Goal: Transaction & Acquisition: Purchase product/service

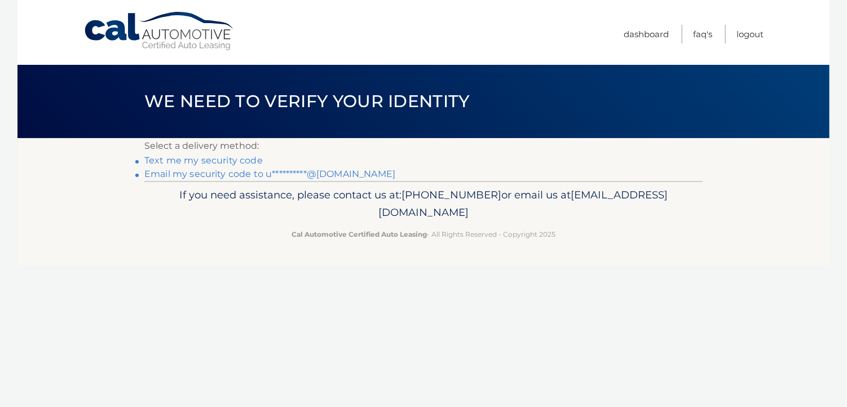
click at [228, 160] on link "Text me my security code" at bounding box center [203, 160] width 118 height 11
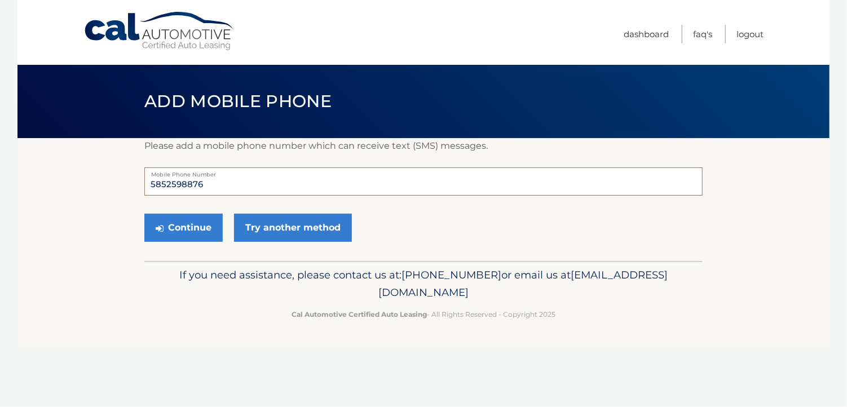
click at [205, 184] on input "5852598876" at bounding box center [423, 182] width 558 height 28
type input "5852598872"
click at [187, 230] on button "Continue" at bounding box center [183, 228] width 78 height 28
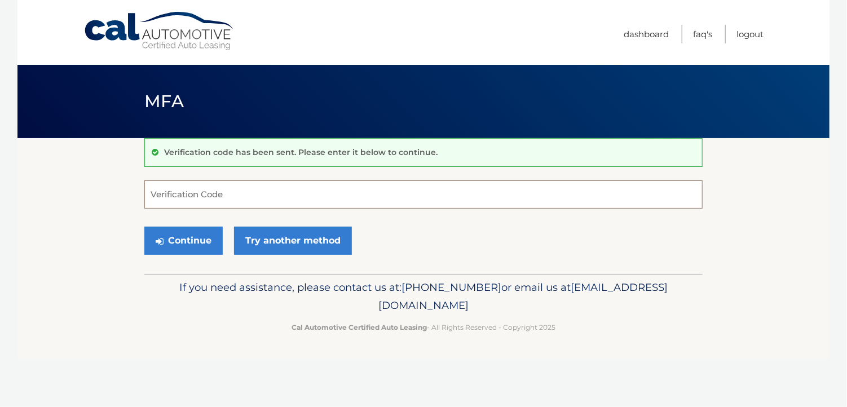
click at [174, 185] on input "Verification Code" at bounding box center [423, 194] width 558 height 28
type input "560934"
click at [185, 239] on button "Continue" at bounding box center [183, 241] width 78 height 28
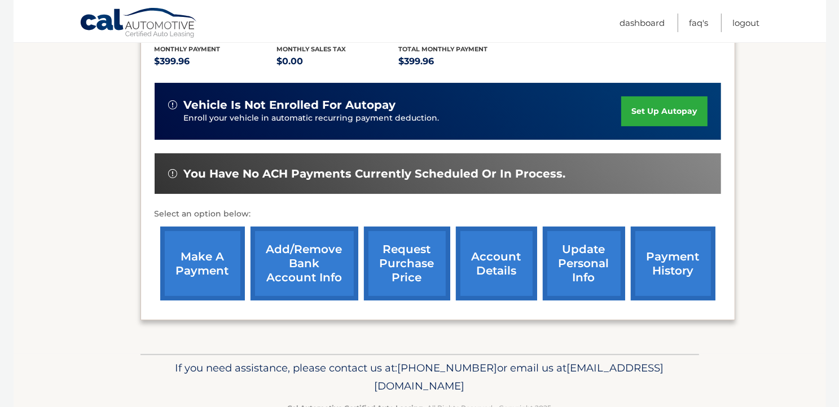
scroll to position [245, 0]
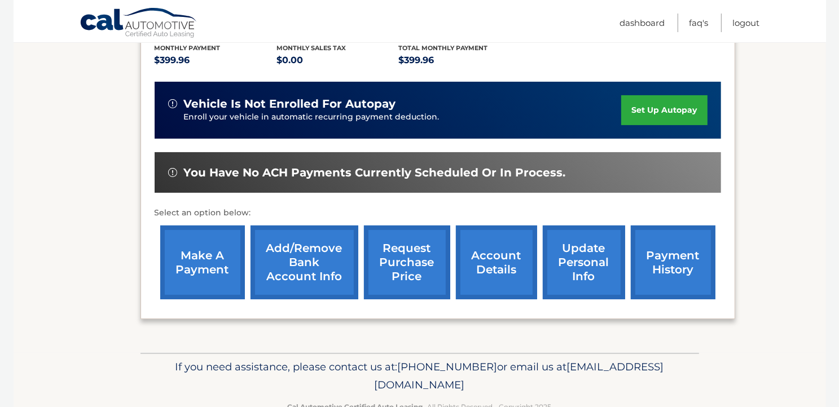
click at [210, 262] on link "make a payment" at bounding box center [202, 263] width 85 height 74
click at [190, 267] on link "make a payment" at bounding box center [202, 263] width 85 height 74
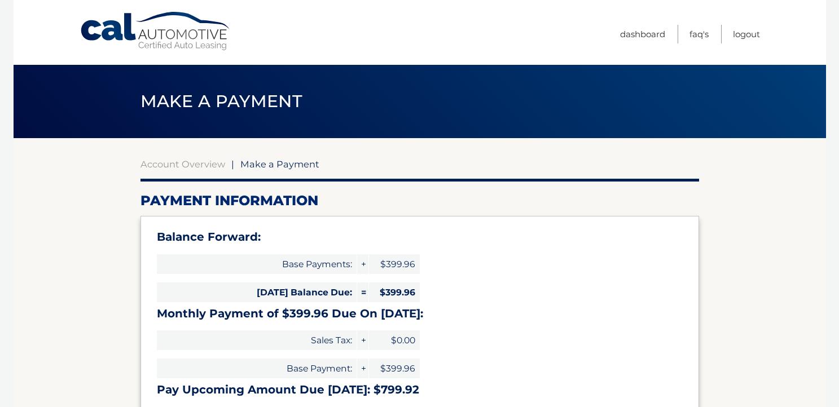
scroll to position [166, 0]
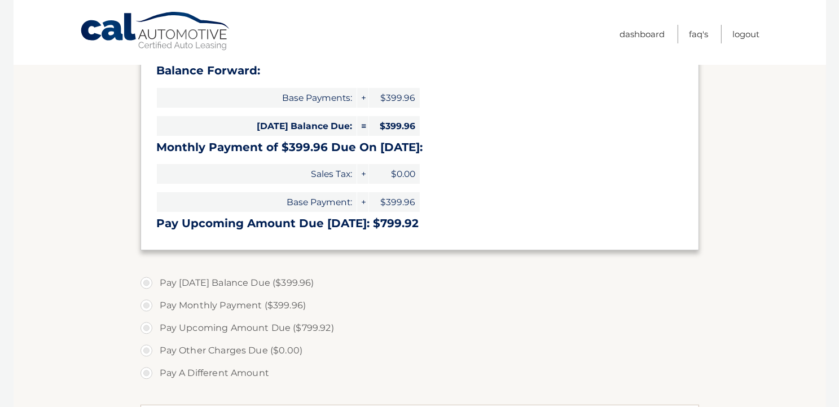
select select "MGI0N2Q4NDYtZjFiZC00Y2NlLWEwNmEtZWZlN2I1MTA2NTk0"
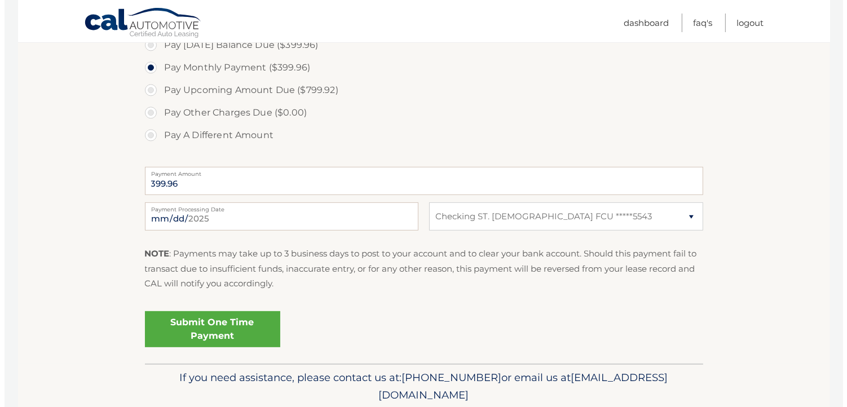
scroll to position [446, 0]
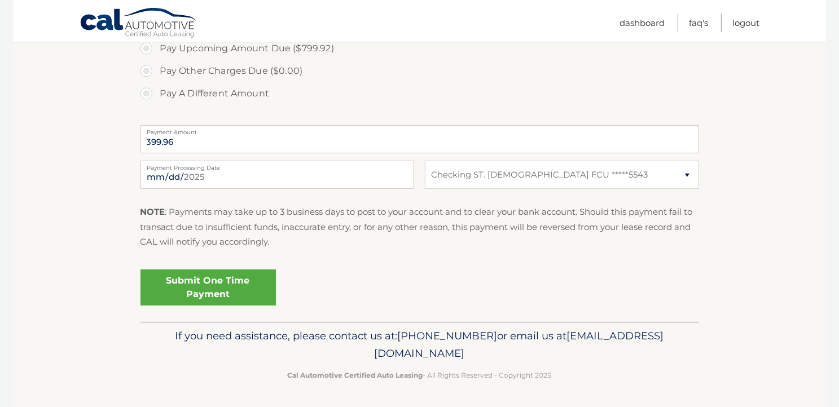
click at [171, 293] on link "Submit One Time Payment" at bounding box center [207, 288] width 135 height 36
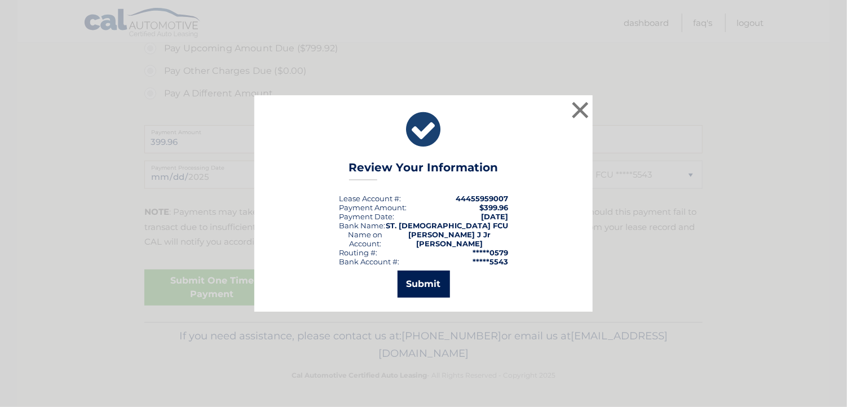
click at [410, 272] on button "Submit" at bounding box center [424, 284] width 52 height 27
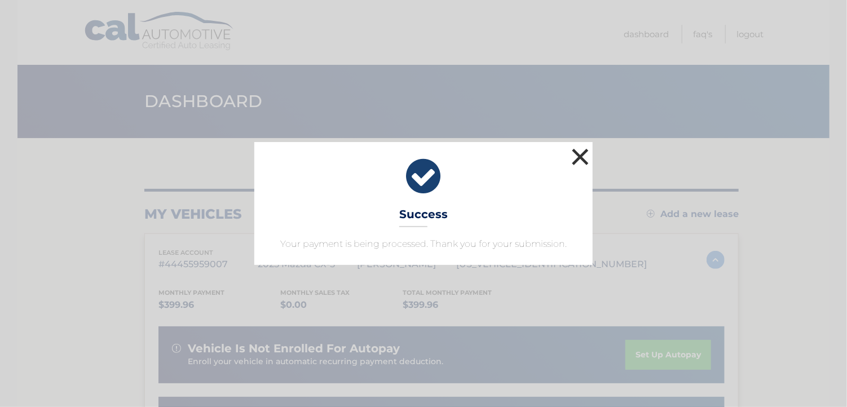
click at [587, 150] on button "×" at bounding box center [580, 157] width 23 height 23
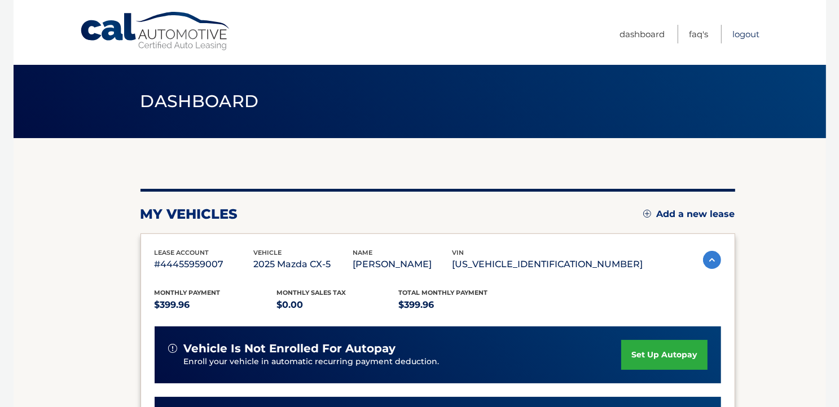
click at [742, 36] on link "Logout" at bounding box center [746, 34] width 27 height 19
